Goal: Information Seeking & Learning: Learn about a topic

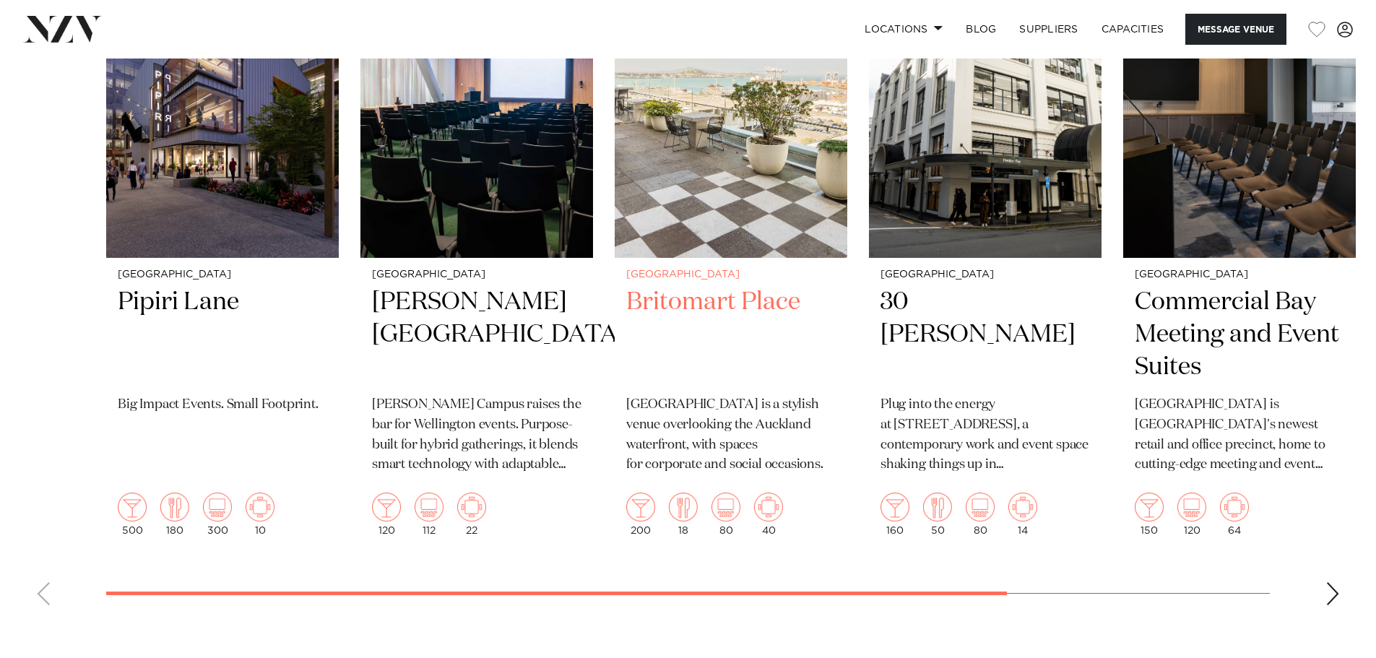
scroll to position [2817, 0]
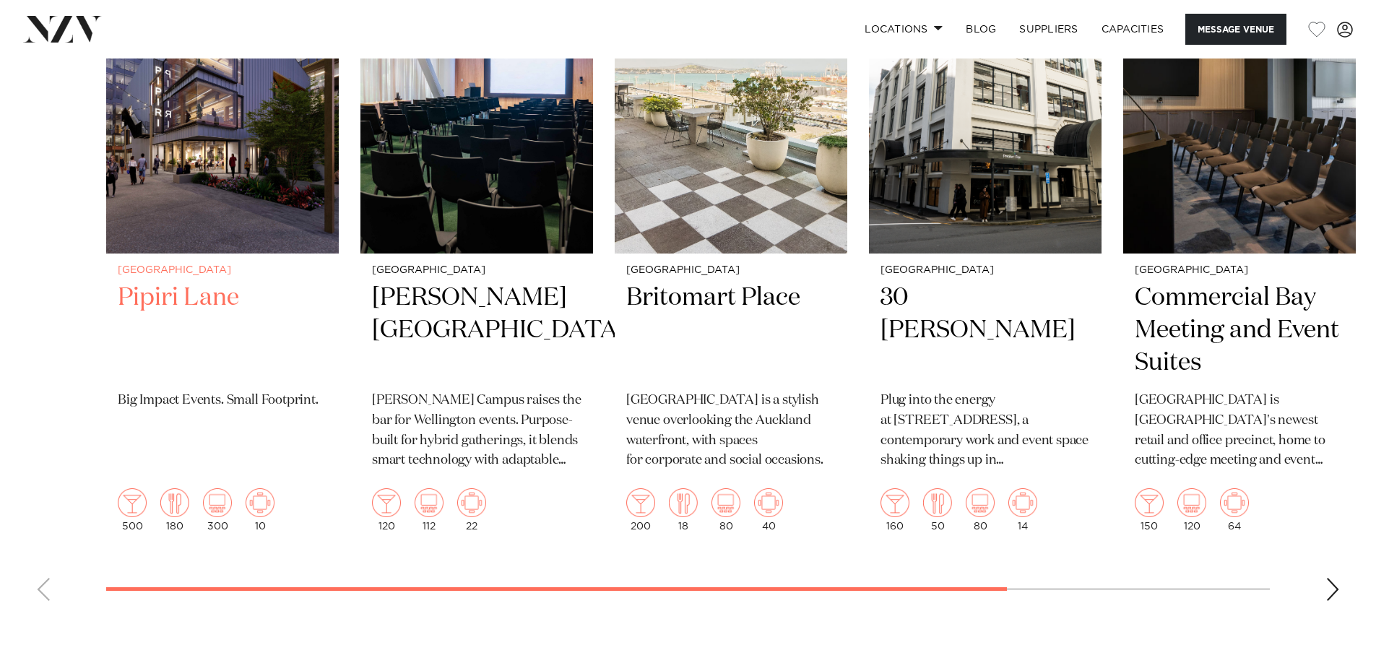
click at [148, 219] on img "1 / 6" at bounding box center [222, 98] width 233 height 312
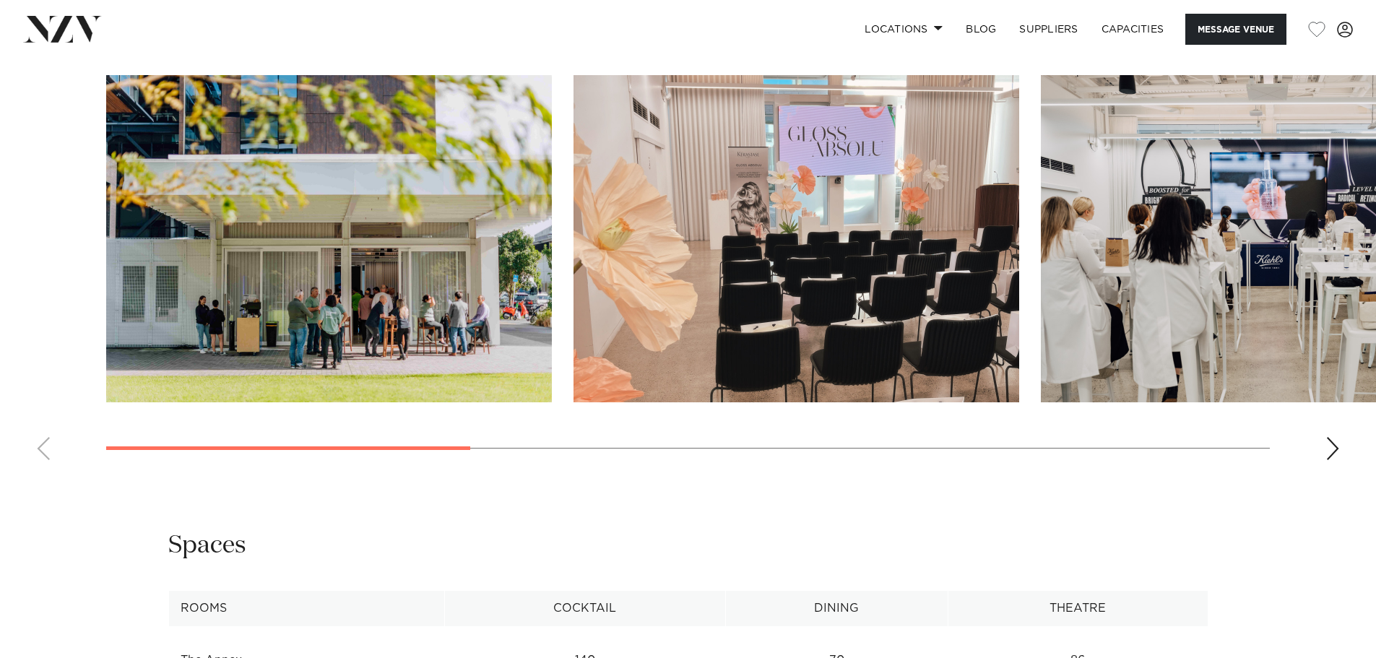
scroll to position [1300, 0]
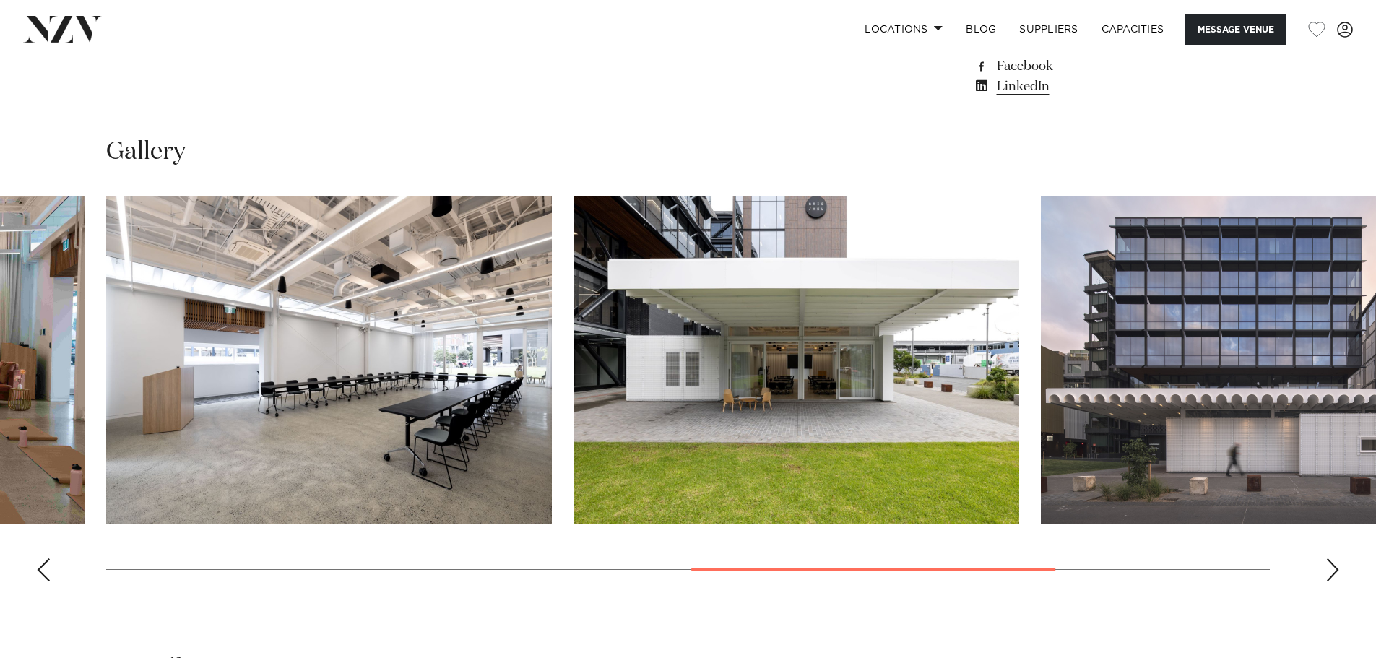
click at [966, 593] on swiper-container at bounding box center [688, 394] width 1376 height 396
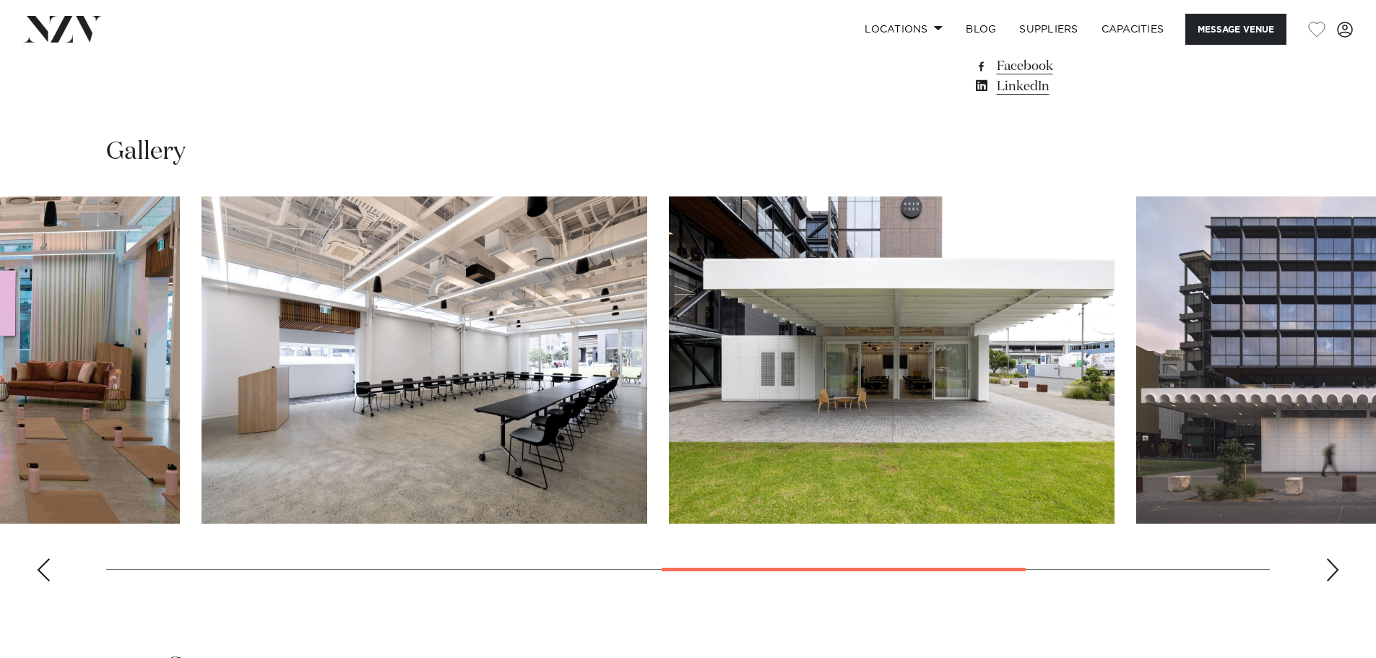
click at [1004, 593] on swiper-container at bounding box center [688, 394] width 1376 height 396
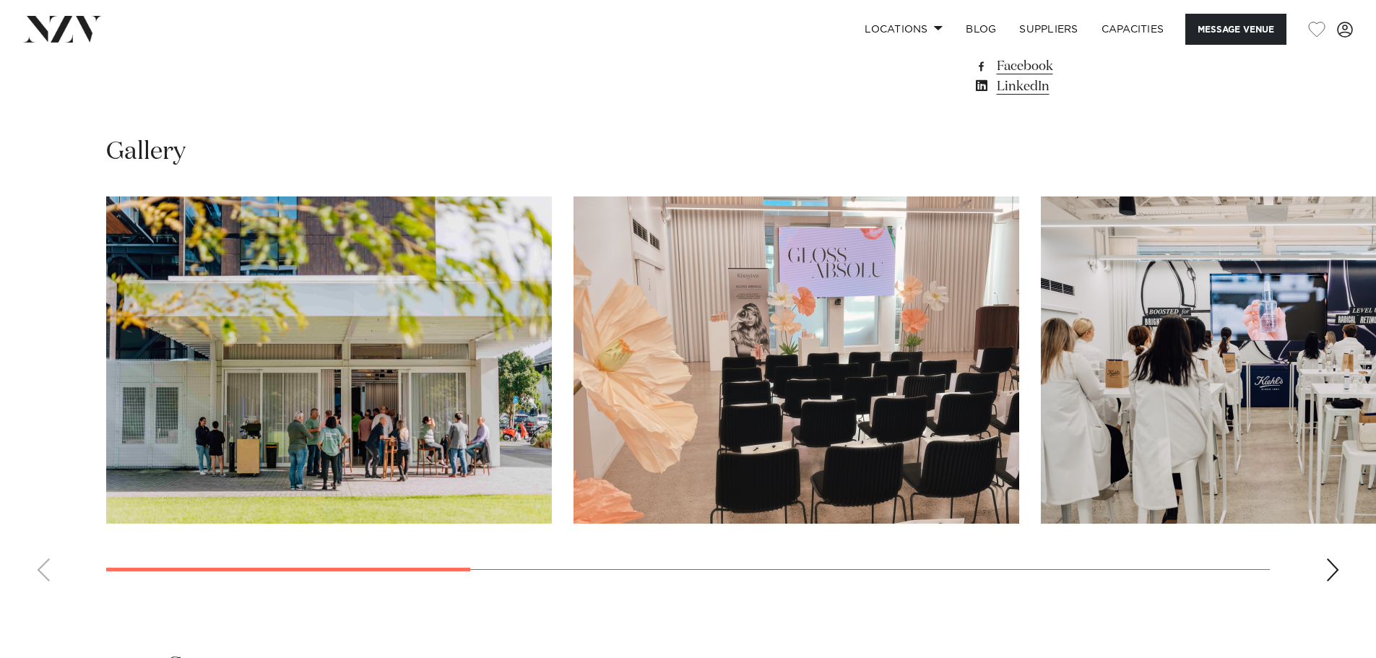
click at [176, 554] on swiper-container at bounding box center [688, 394] width 1376 height 396
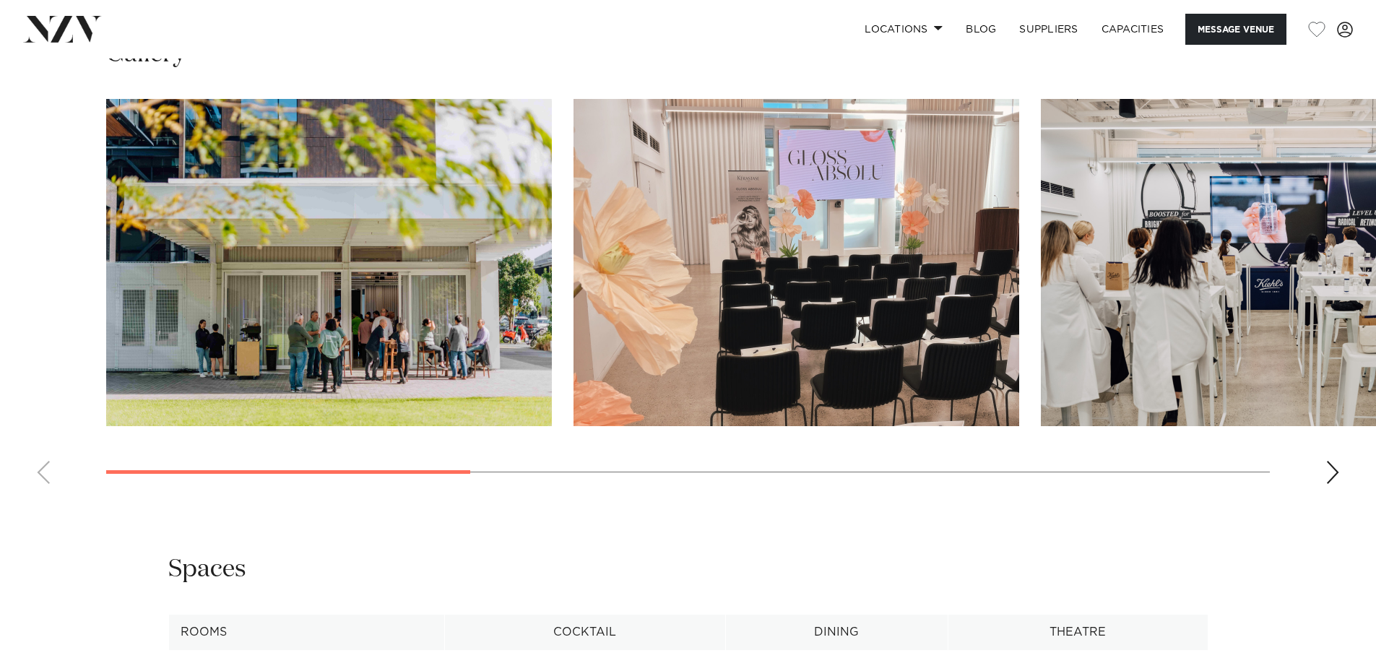
scroll to position [1589, 0]
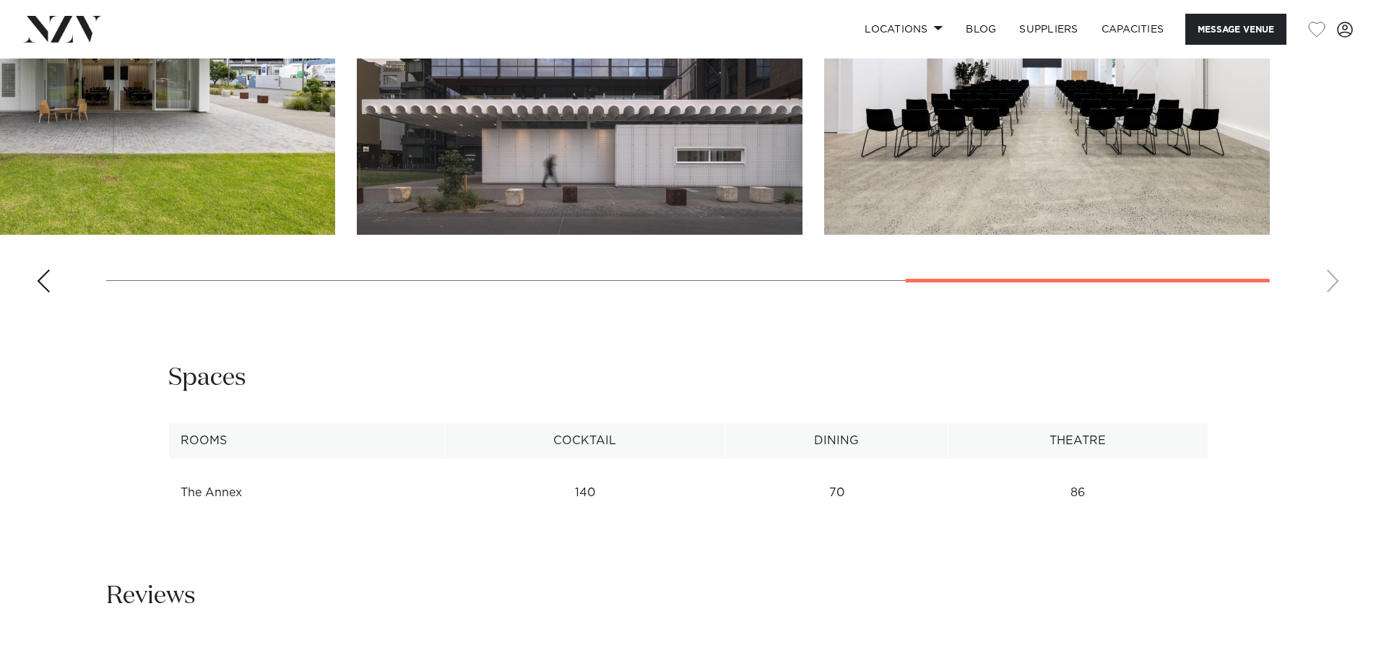
click at [1286, 304] on swiper-container at bounding box center [688, 106] width 1376 height 396
